Goal: Transaction & Acquisition: Download file/media

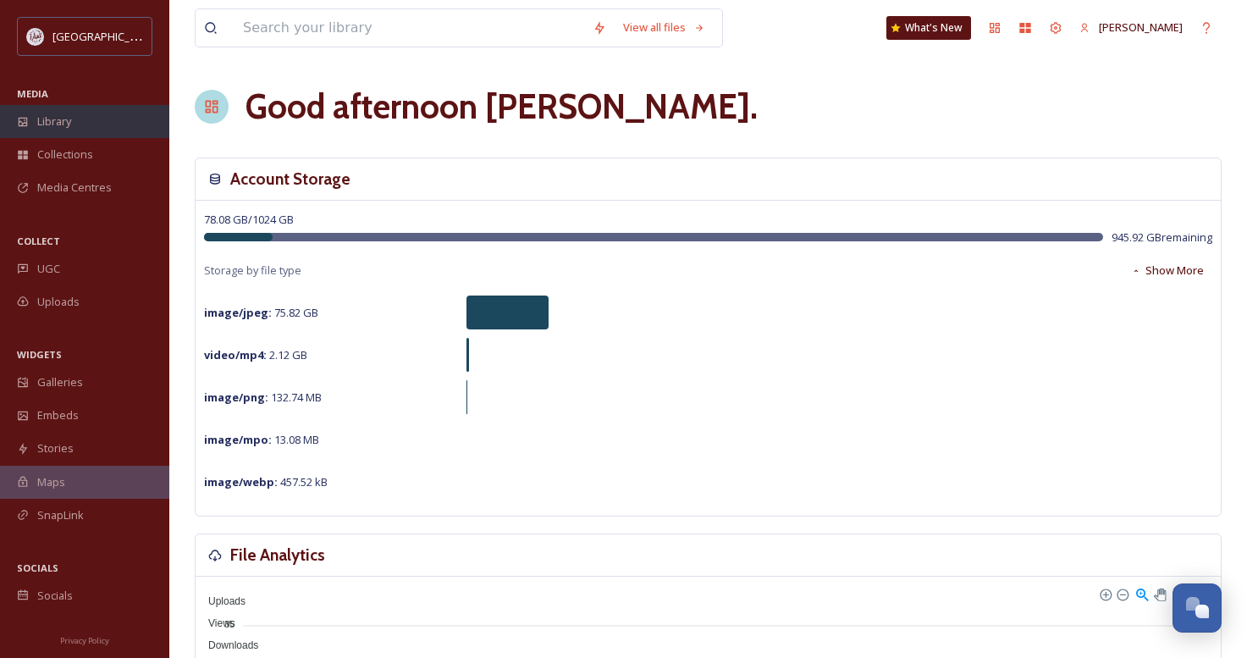
click at [55, 122] on span "Library" at bounding box center [54, 121] width 34 height 16
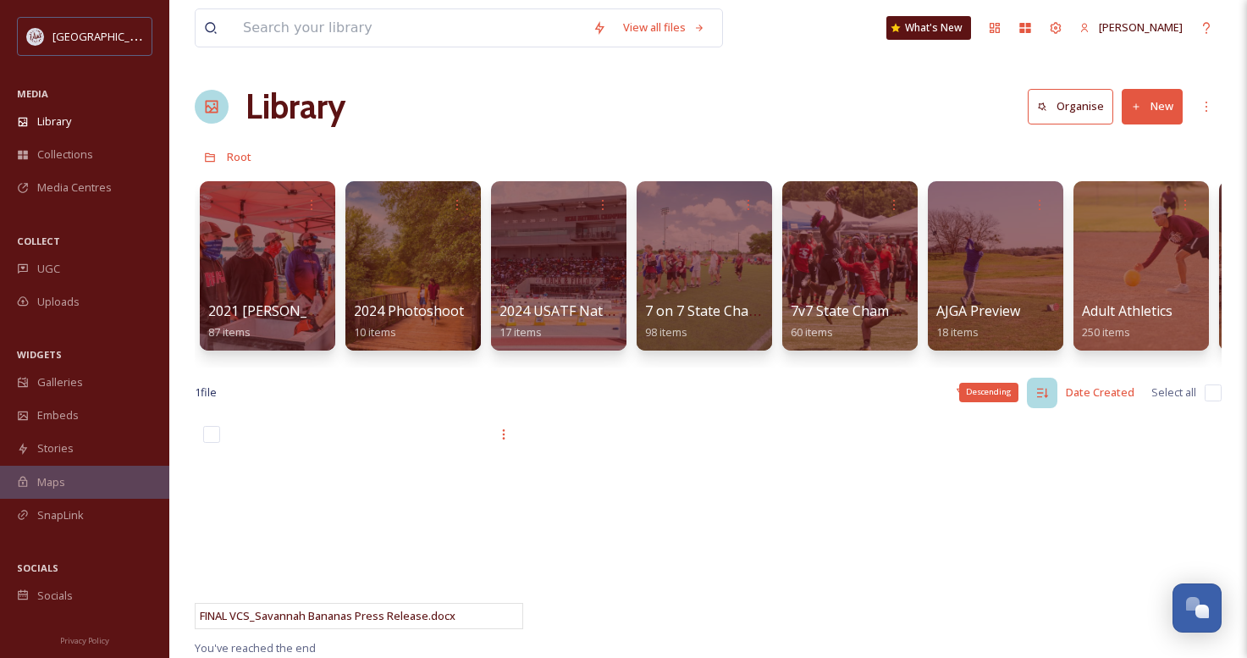
click at [1049, 400] on icon at bounding box center [1042, 393] width 14 height 14
click at [1205, 103] on icon at bounding box center [1206, 107] width 14 height 14
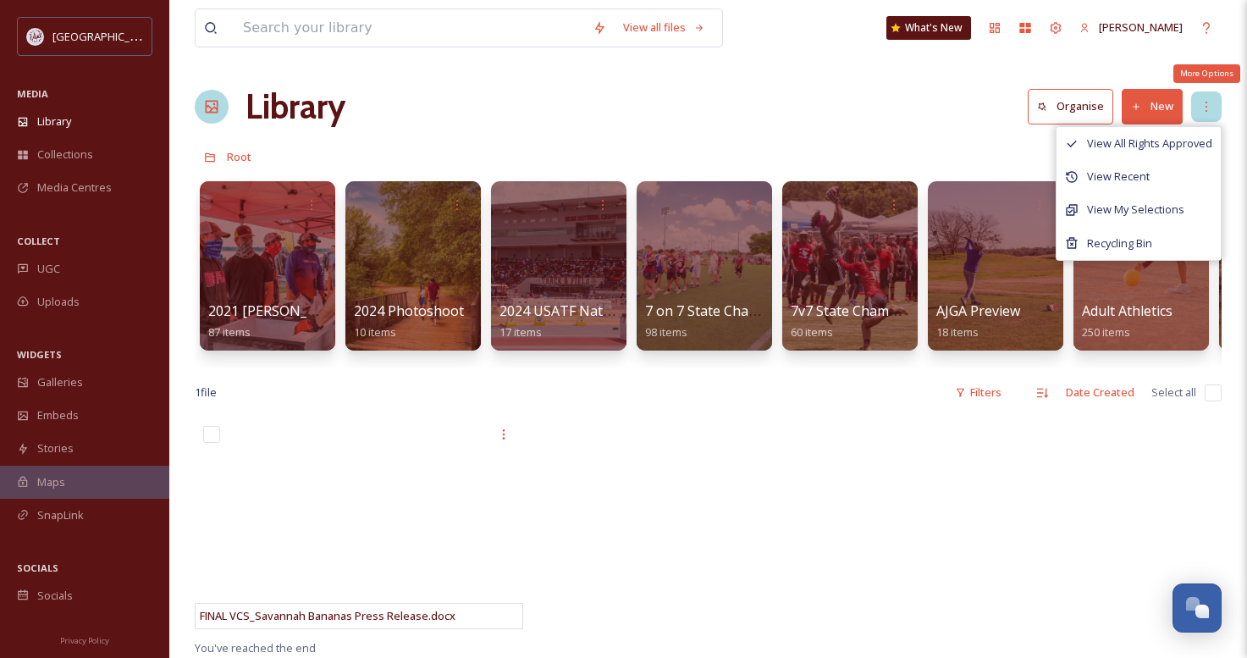
click at [1205, 103] on icon at bounding box center [1206, 107] width 14 height 14
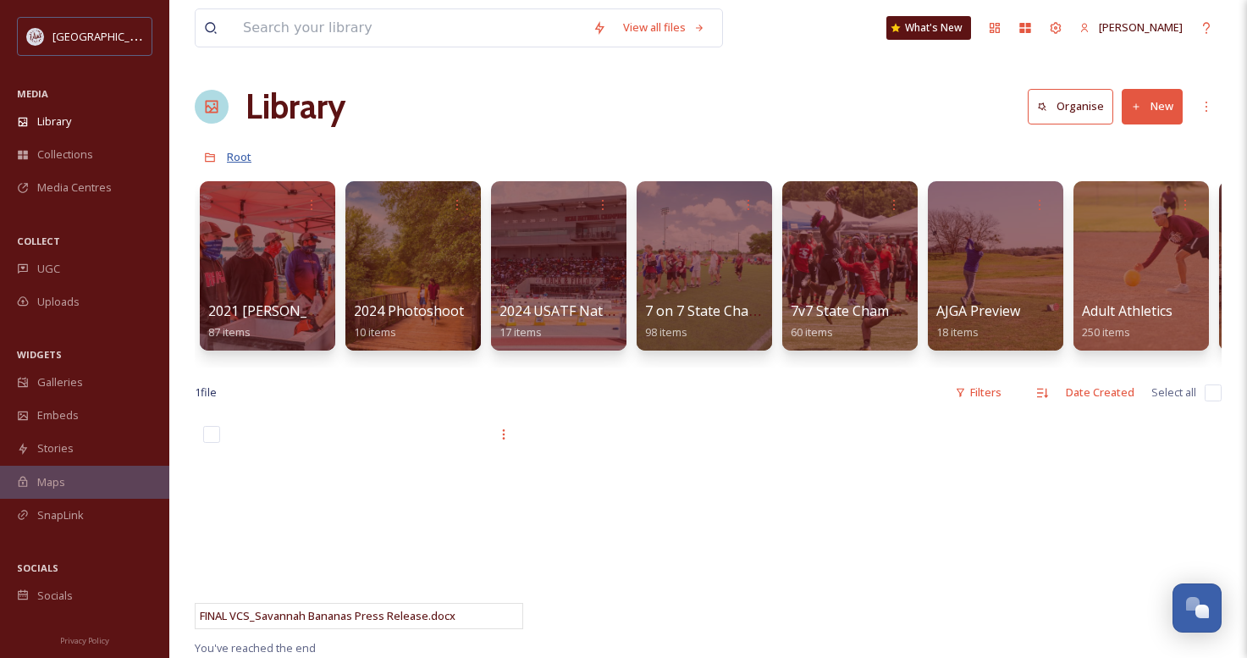
click at [240, 157] on span "Root" at bounding box center [239, 156] width 25 height 15
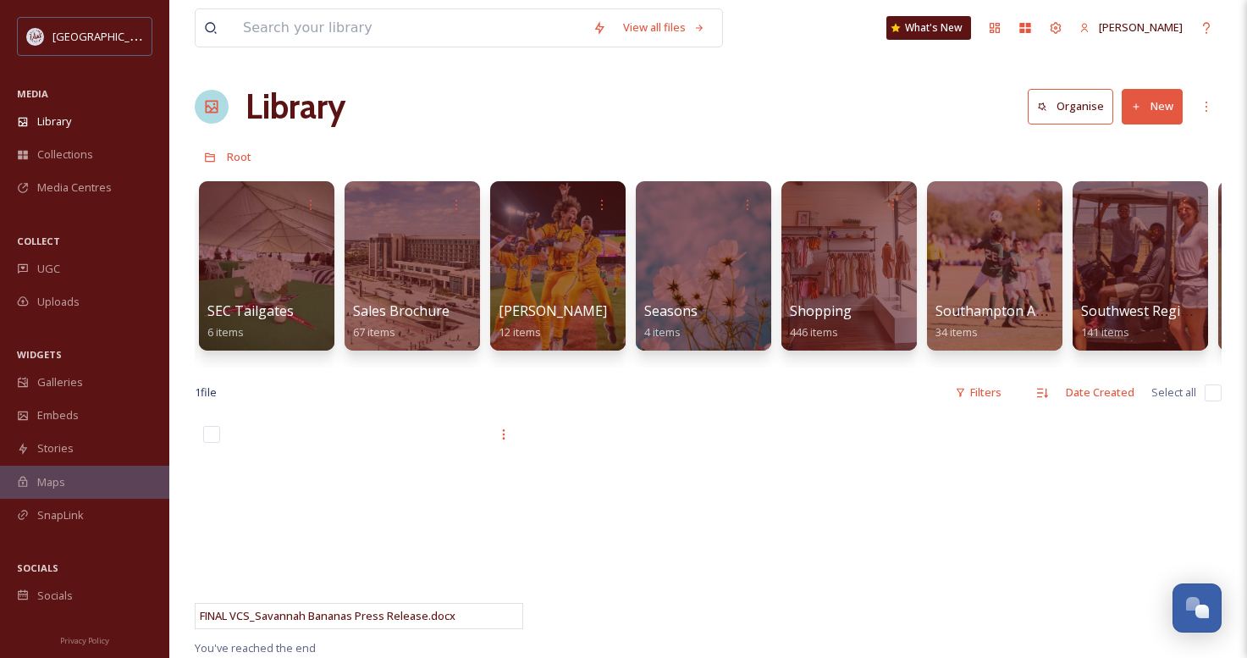
scroll to position [0, 7858]
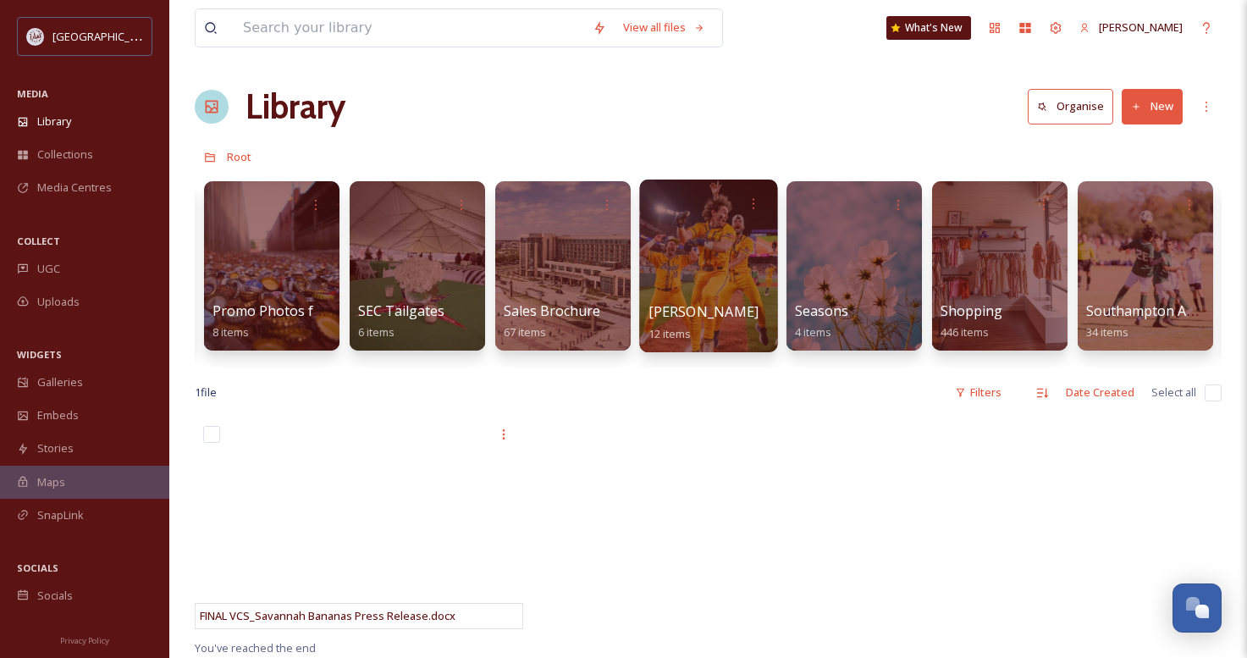
click at [718, 254] on div at bounding box center [708, 265] width 138 height 173
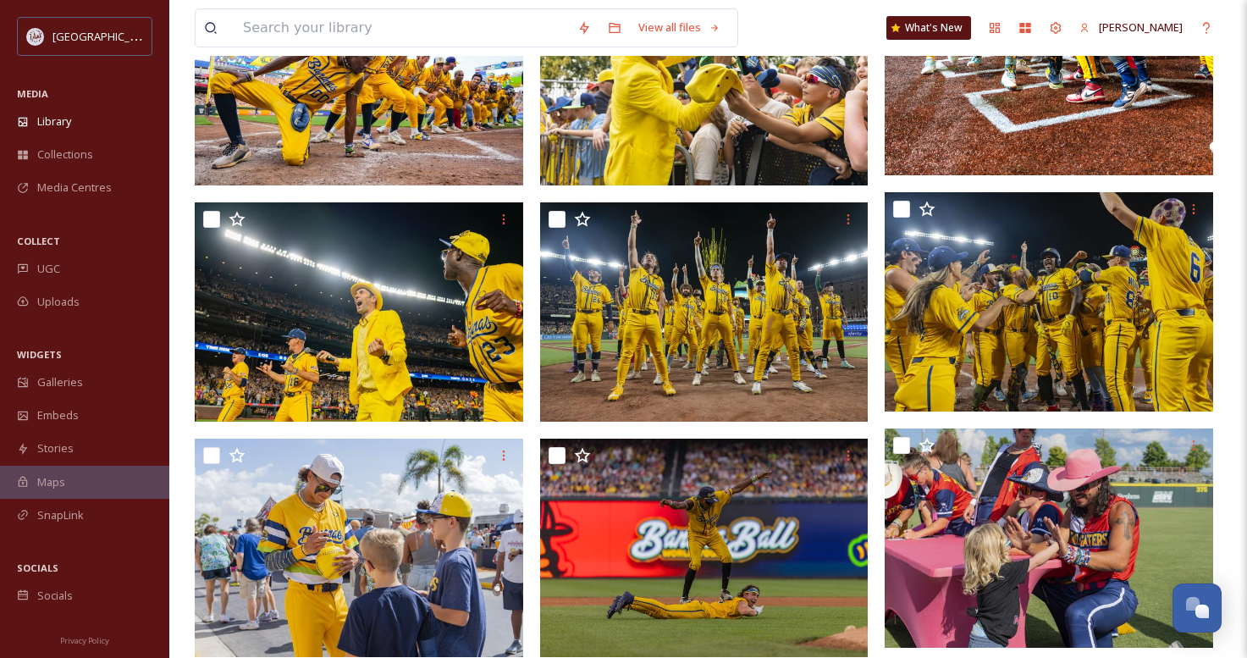
scroll to position [382, 0]
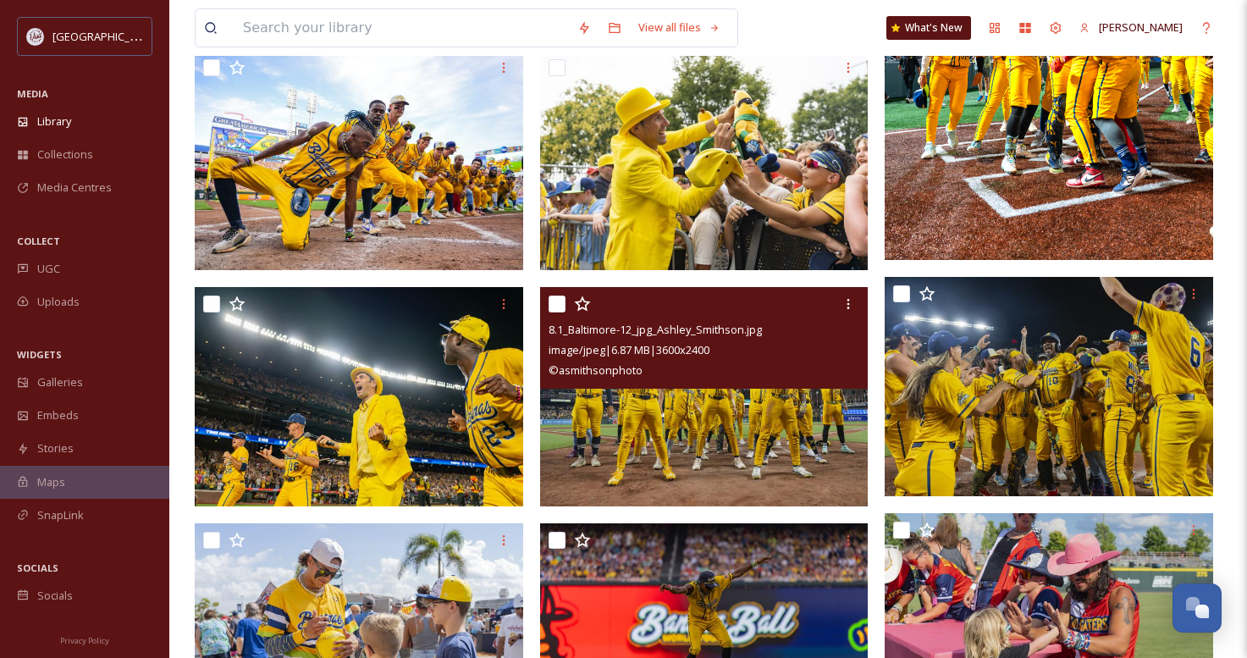
click at [553, 295] on input "checkbox" at bounding box center [557, 303] width 17 height 17
checkbox input "true"
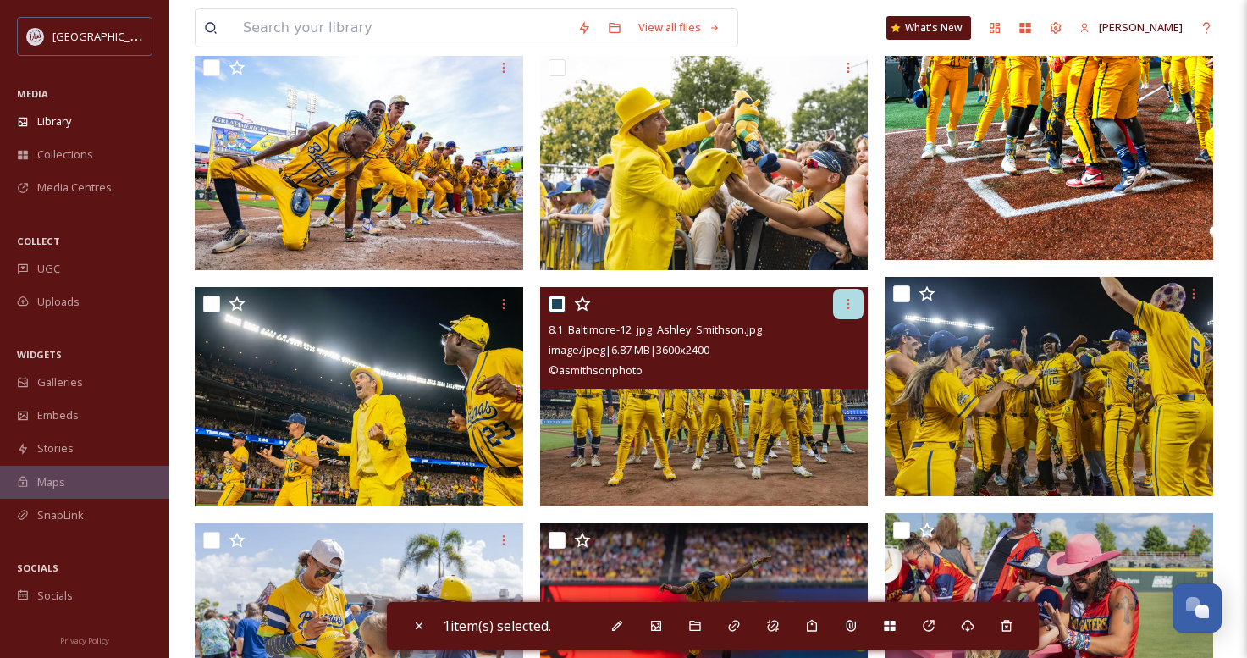
click at [843, 307] on icon at bounding box center [848, 304] width 14 height 14
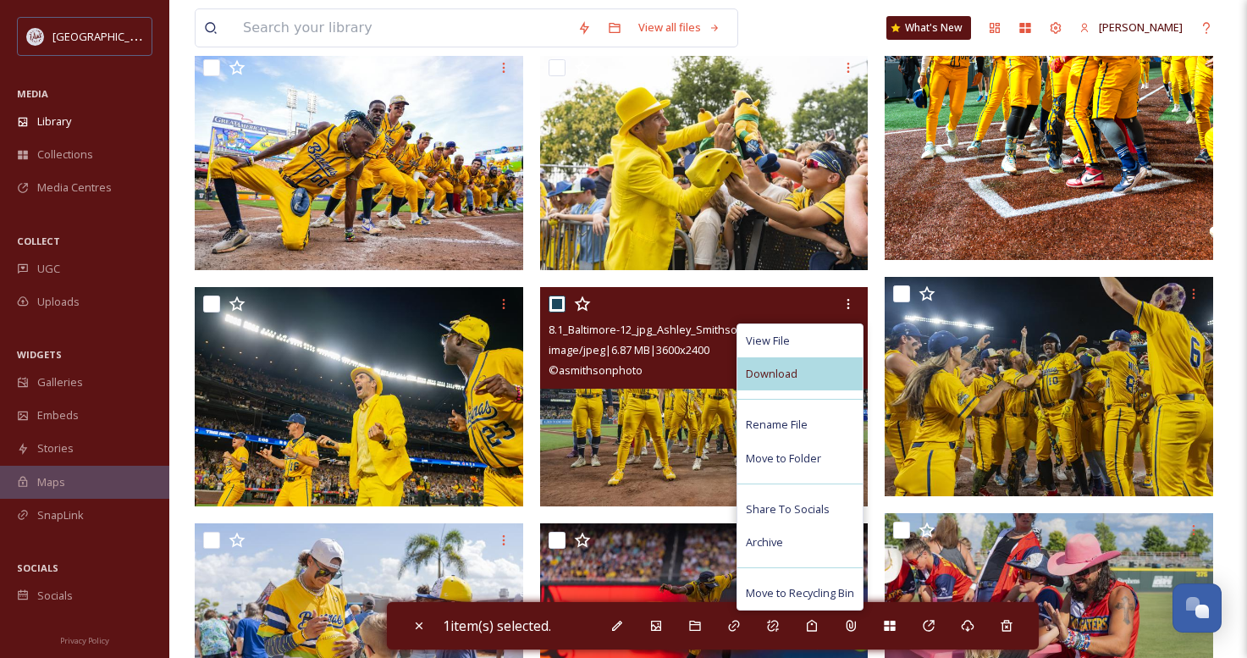
click at [759, 372] on span "Download" at bounding box center [772, 374] width 52 height 16
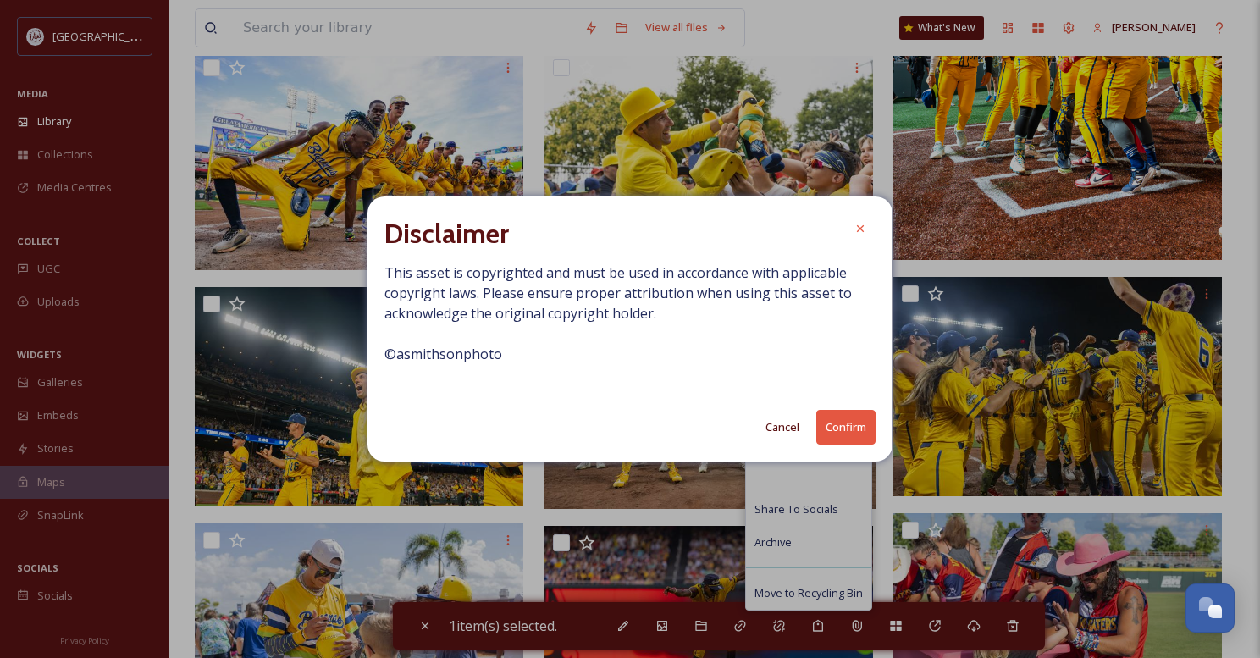
click at [835, 428] on button "Confirm" at bounding box center [845, 427] width 59 height 35
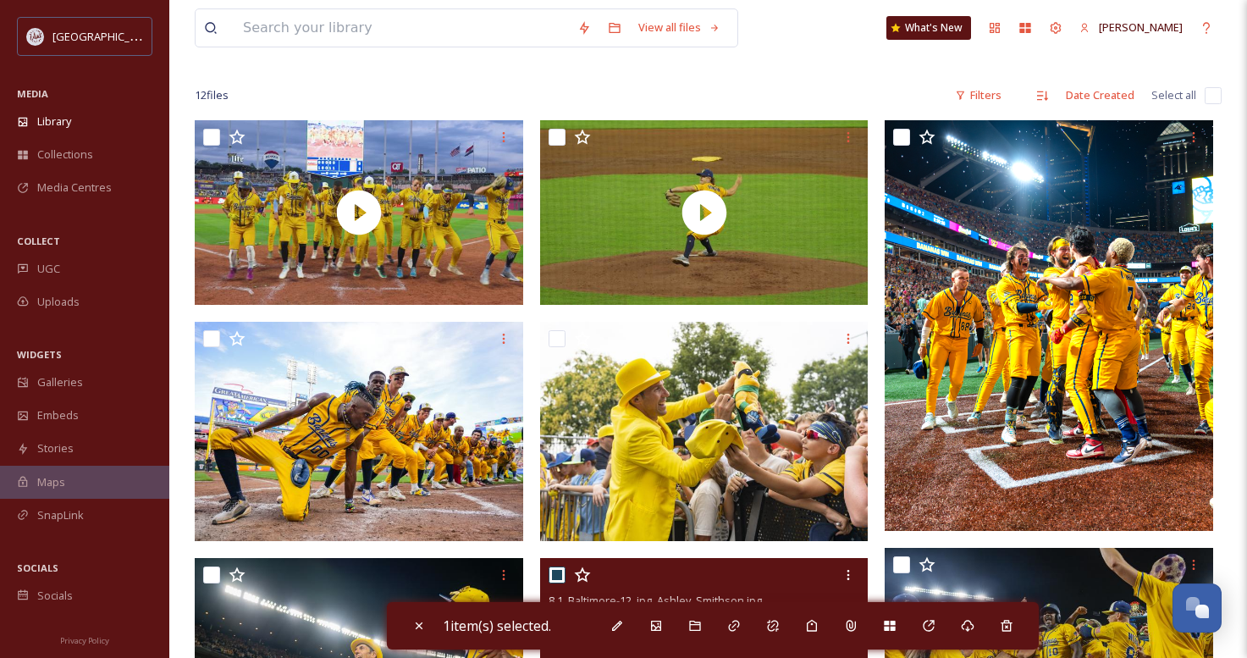
scroll to position [43, 0]
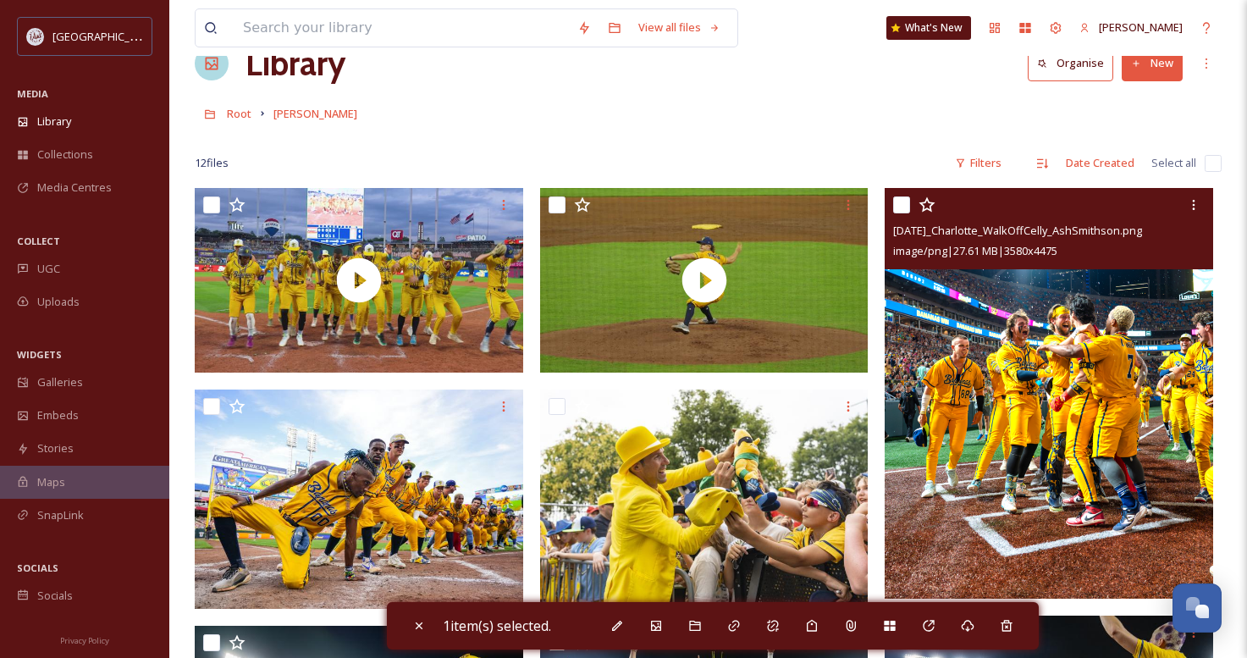
click at [897, 199] on input "checkbox" at bounding box center [901, 204] width 17 height 17
checkbox input "true"
click at [1199, 199] on icon at bounding box center [1194, 205] width 14 height 14
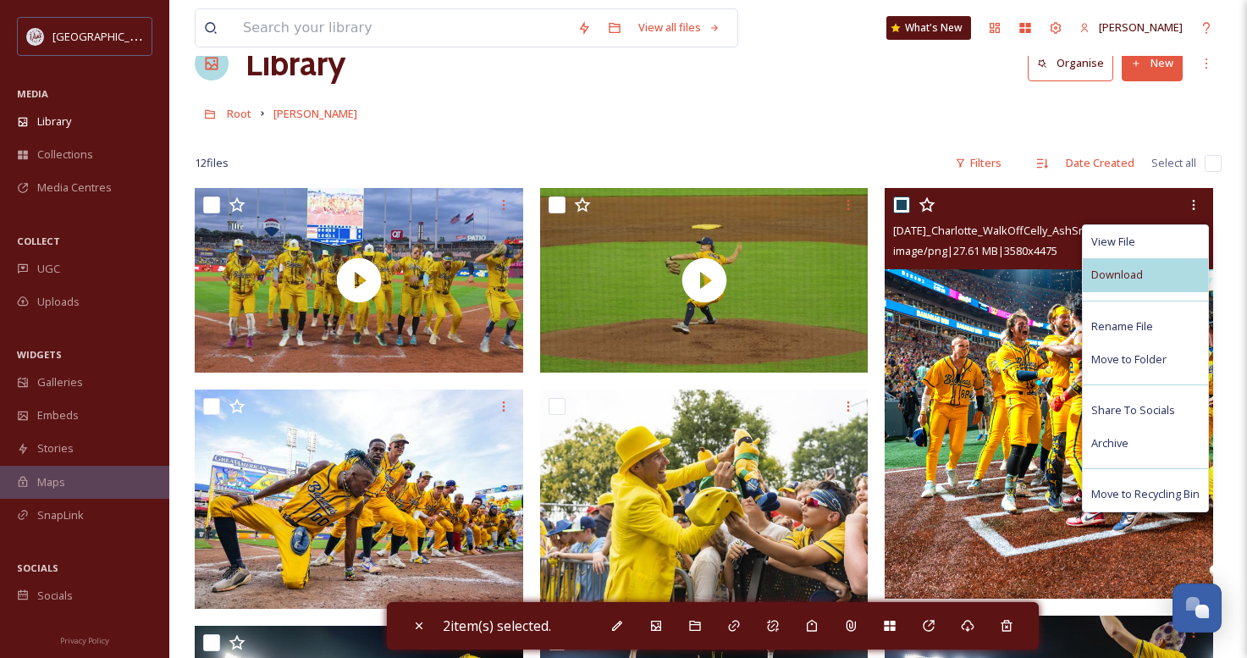
click at [1144, 272] on div "Download" at bounding box center [1145, 274] width 125 height 33
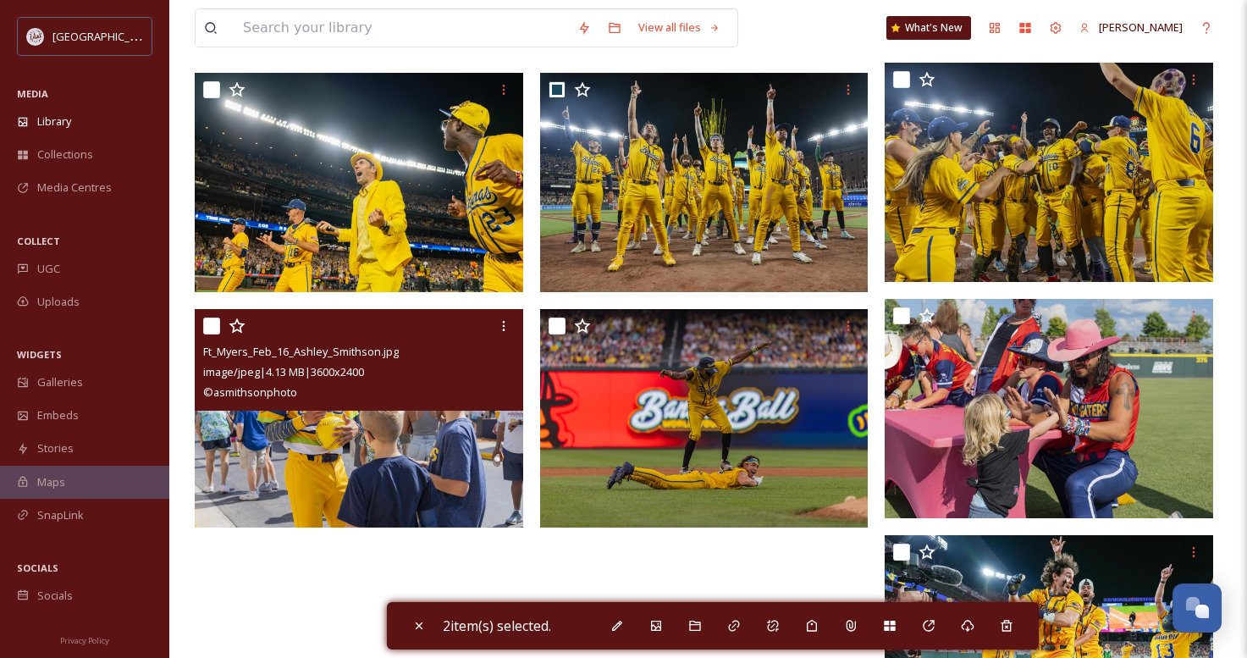
scroll to position [551, 0]
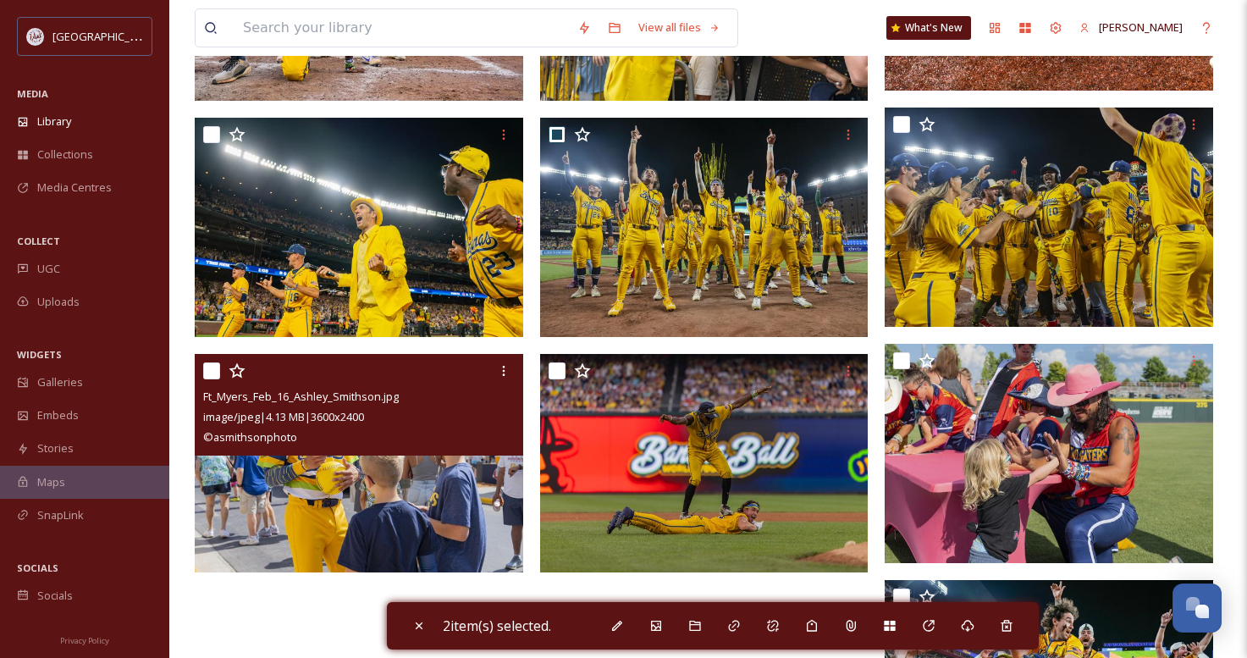
click at [210, 372] on input "checkbox" at bounding box center [211, 370] width 17 height 17
checkbox input "true"
click at [510, 372] on div at bounding box center [503, 371] width 30 height 30
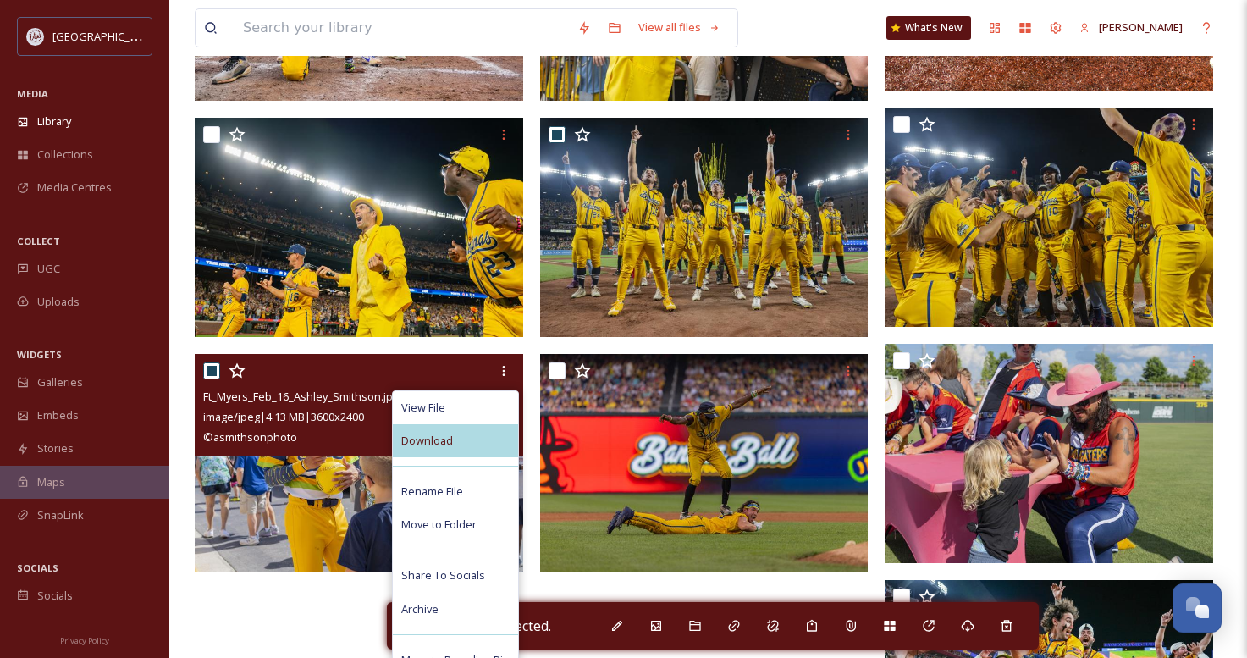
click at [448, 449] on div "Download" at bounding box center [455, 440] width 125 height 33
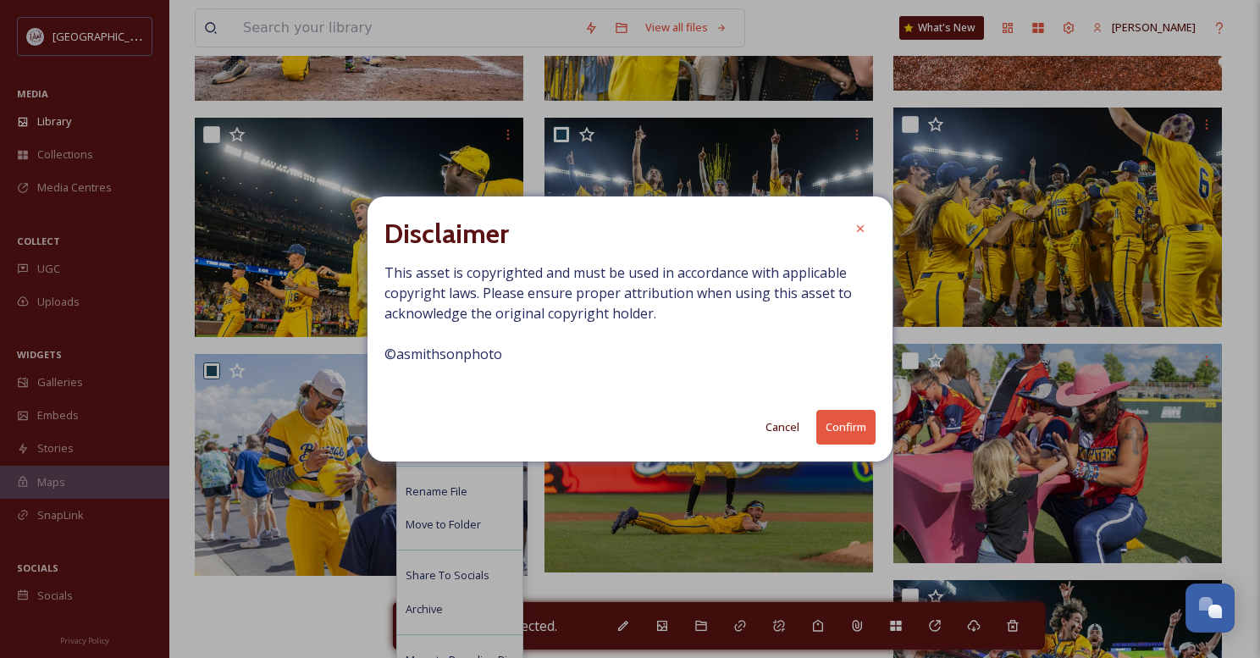
click at [858, 422] on button "Confirm" at bounding box center [845, 427] width 59 height 35
